Goal: Book appointment/travel/reservation

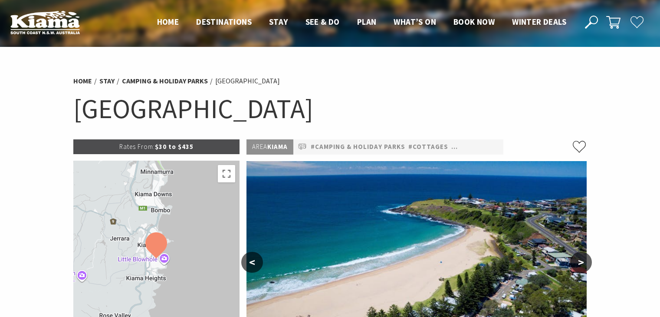
select select "3"
select select "2"
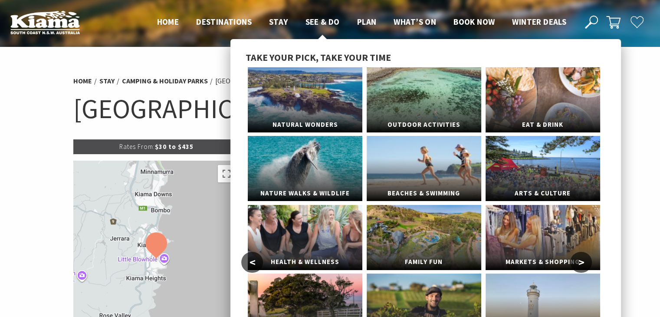
click at [316, 23] on span "See & Do" at bounding box center [322, 21] width 34 height 10
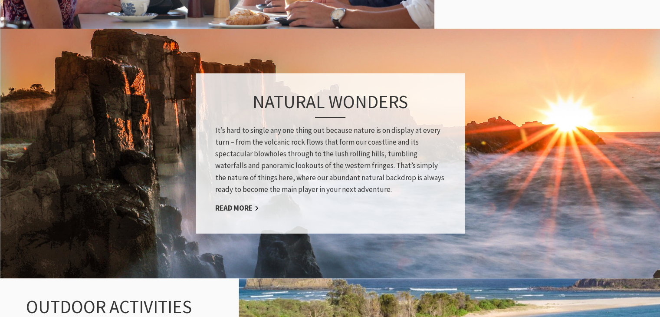
scroll to position [623, 0]
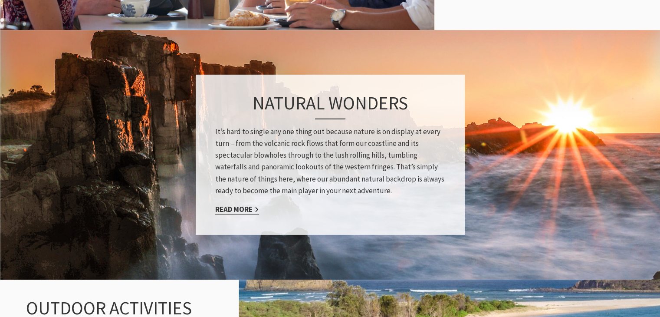
click at [243, 207] on link "Read More" at bounding box center [237, 209] width 44 height 10
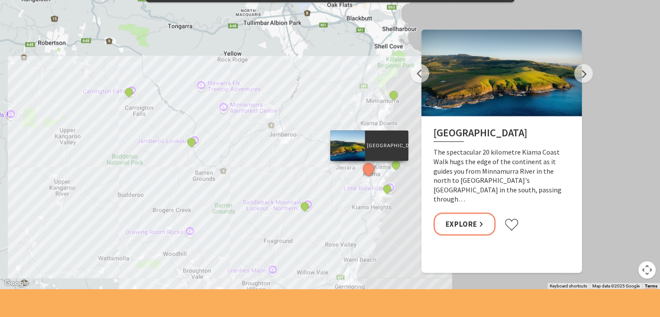
scroll to position [1742, 0]
